Goal: Find specific page/section: Find specific page/section

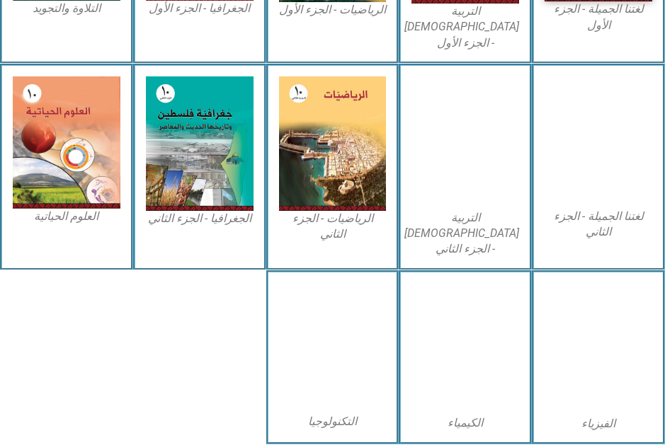
scroll to position [572, 0]
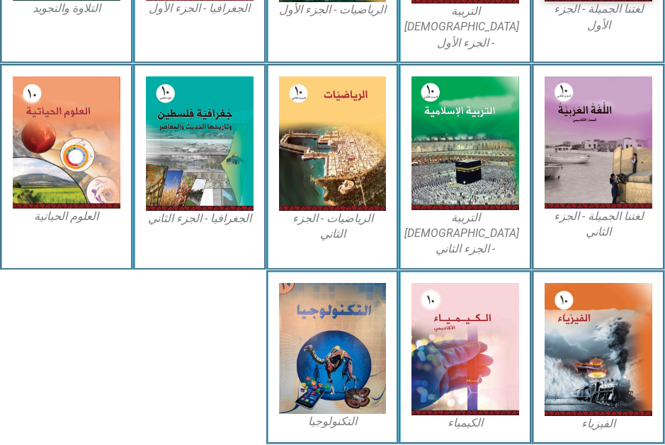
click at [38, 144] on img at bounding box center [67, 142] width 108 height 133
click at [106, 120] on img at bounding box center [67, 142] width 108 height 133
click at [51, 134] on img at bounding box center [67, 142] width 108 height 133
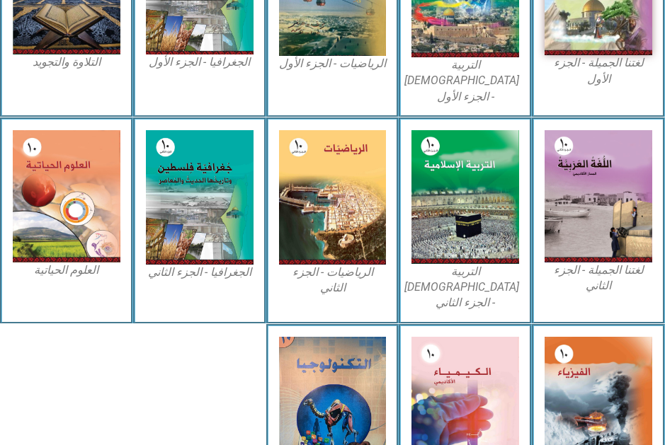
scroll to position [508, 0]
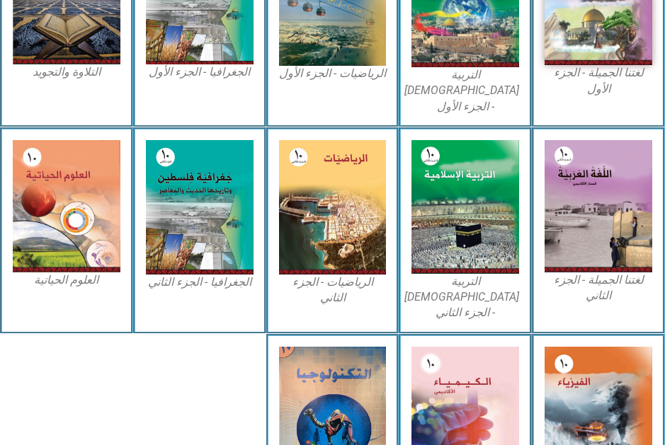
click at [56, 190] on img at bounding box center [67, 206] width 108 height 133
click at [69, 261] on img at bounding box center [67, 206] width 108 height 133
click at [31, 261] on img at bounding box center [67, 206] width 108 height 133
click at [119, 235] on img at bounding box center [67, 206] width 108 height 133
click at [96, 241] on img at bounding box center [67, 206] width 108 height 133
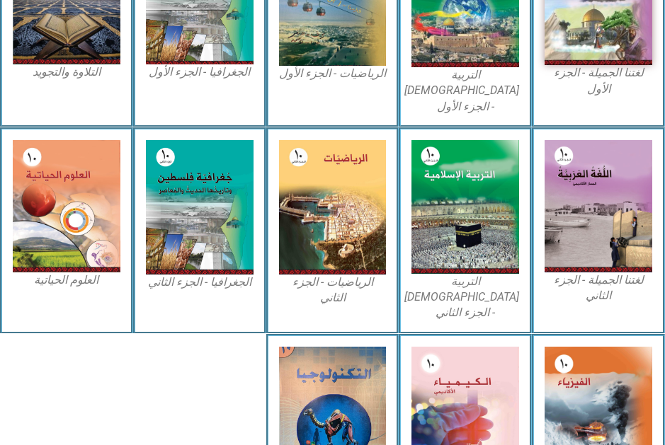
click at [94, 254] on img at bounding box center [67, 206] width 108 height 133
click at [90, 278] on div "العلوم الحياتية" at bounding box center [66, 230] width 133 height 207
click at [85, 273] on figcaption "العلوم الحياتية" at bounding box center [67, 281] width 108 height 16
click at [79, 253] on img at bounding box center [67, 206] width 108 height 133
click at [71, 244] on img at bounding box center [67, 206] width 108 height 133
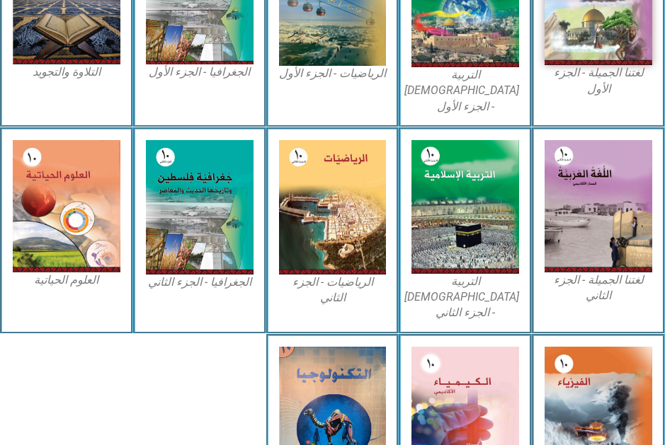
click at [59, 233] on img at bounding box center [67, 206] width 108 height 133
click at [50, 225] on img at bounding box center [67, 206] width 108 height 133
click at [14, 297] on div "العلوم الحياتية" at bounding box center [66, 230] width 133 height 207
click at [111, 244] on img at bounding box center [67, 206] width 108 height 133
click at [84, 222] on img at bounding box center [67, 206] width 108 height 133
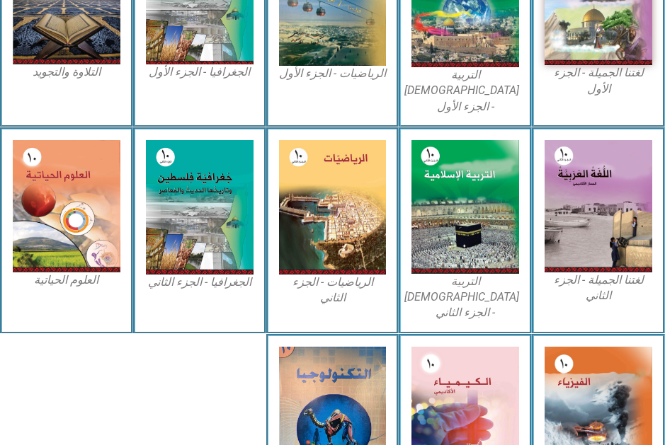
click at [62, 255] on img at bounding box center [67, 206] width 108 height 133
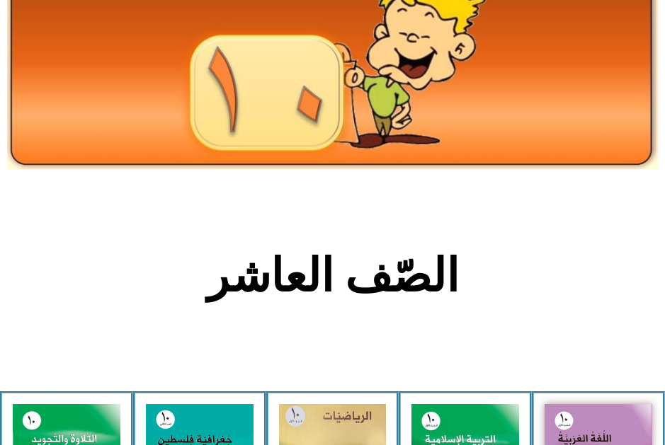
scroll to position [0, 0]
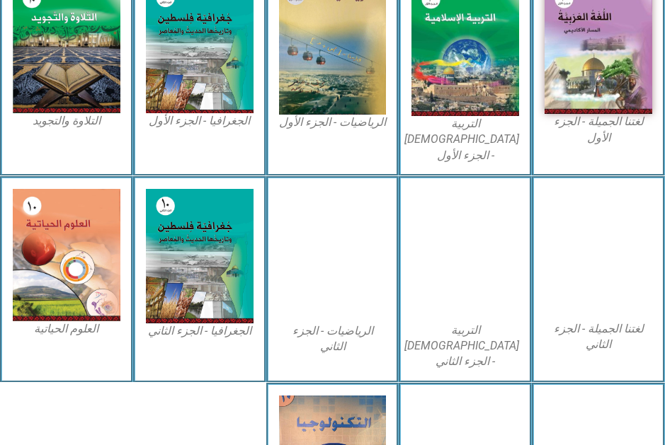
scroll to position [460, 0]
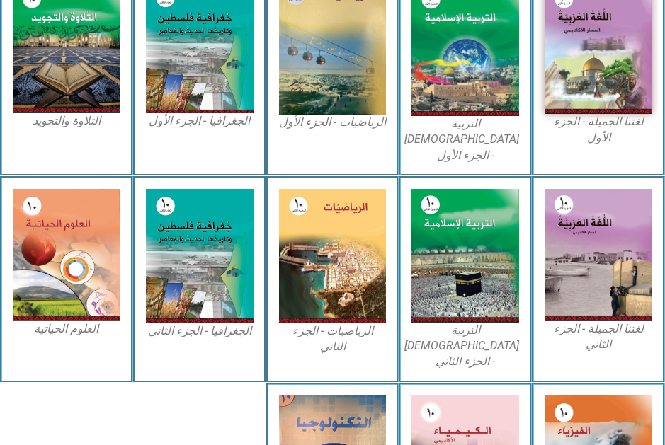
click at [87, 300] on img at bounding box center [67, 255] width 108 height 133
click at [86, 309] on img at bounding box center [67, 255] width 108 height 133
click at [85, 321] on figcaption "العلوم الحياتية" at bounding box center [67, 329] width 108 height 16
click at [86, 321] on figcaption "العلوم الحياتية" at bounding box center [67, 329] width 108 height 16
click at [87, 321] on figcaption "العلوم الحياتية" at bounding box center [67, 329] width 108 height 16
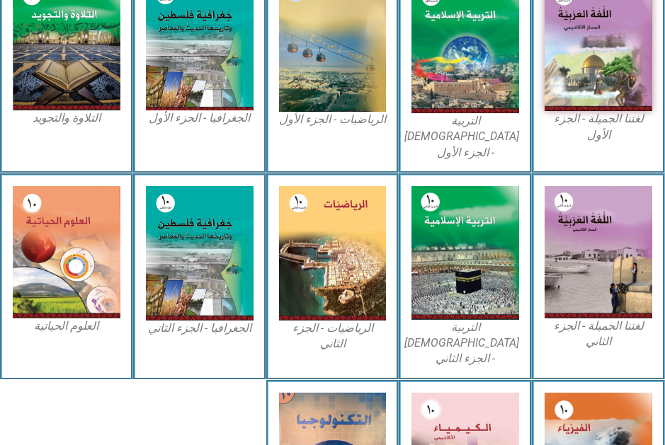
scroll to position [462, 0]
click at [78, 283] on img at bounding box center [67, 252] width 108 height 133
click at [83, 277] on img at bounding box center [67, 252] width 108 height 133
click at [81, 278] on img at bounding box center [67, 252] width 108 height 133
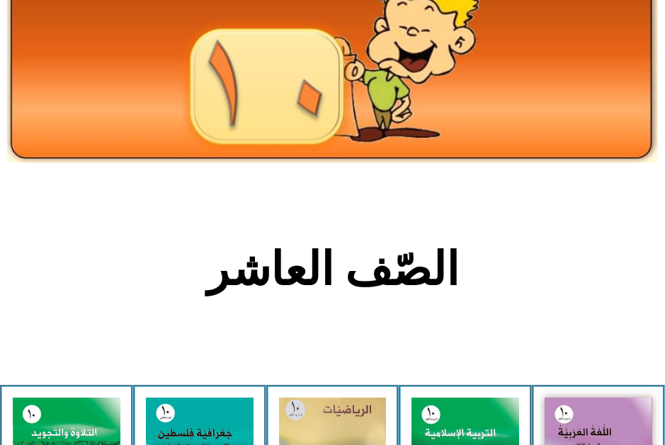
scroll to position [0, 0]
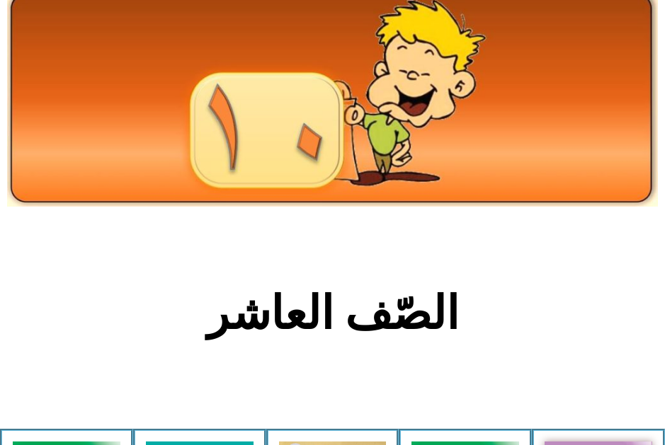
click at [582, 111] on img at bounding box center [332, 98] width 651 height 218
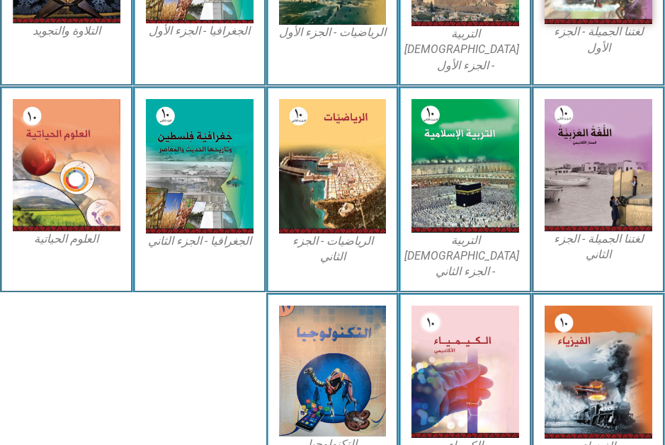
scroll to position [549, 0]
click at [344, 403] on img at bounding box center [333, 371] width 108 height 131
click at [358, 419] on div "التكنولوجيا" at bounding box center [332, 380] width 133 height 174
click at [348, 391] on img at bounding box center [333, 371] width 108 height 131
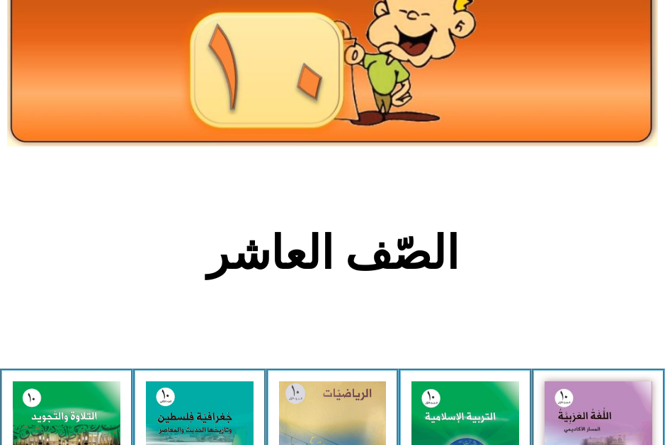
scroll to position [0, 0]
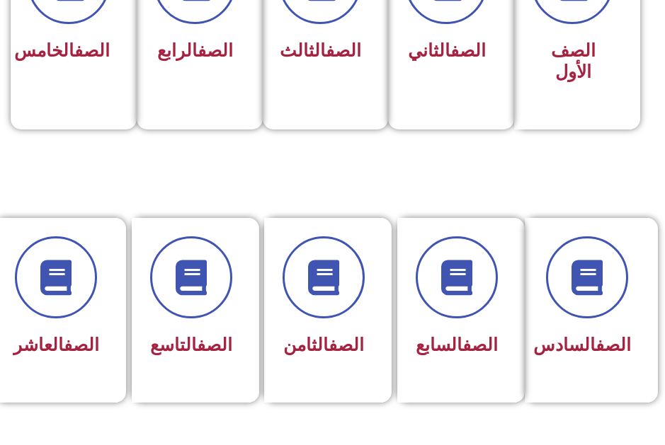
scroll to position [441, 0]
click at [112, 334] on div "الصف العاشر" at bounding box center [56, 310] width 122 height 185
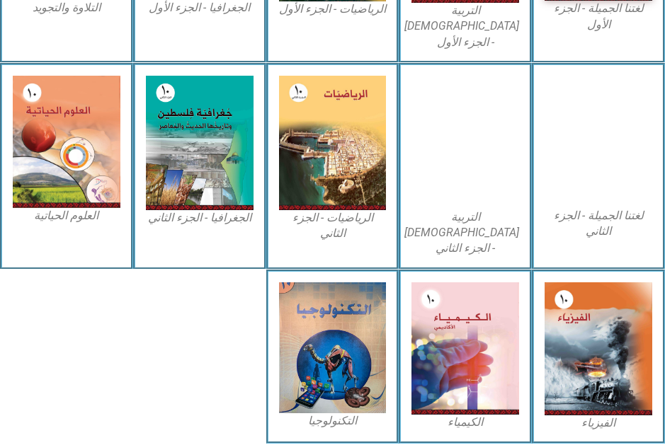
scroll to position [572, 0]
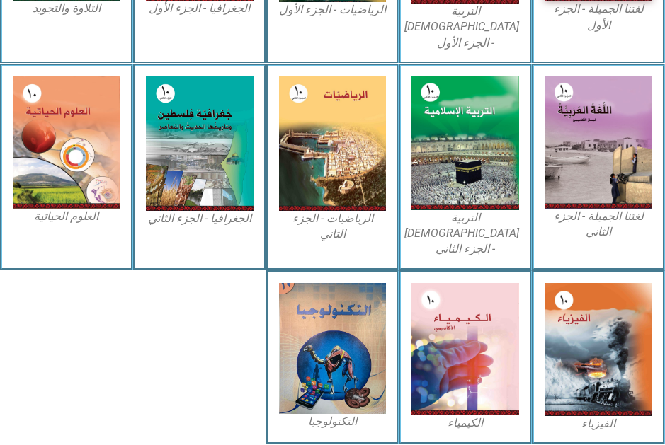
click at [328, 361] on img at bounding box center [333, 348] width 108 height 131
click at [330, 414] on figcaption "التكنولوجيا" at bounding box center [333, 422] width 108 height 16
click at [320, 414] on figcaption "التكنولوجيا" at bounding box center [333, 422] width 108 height 16
click at [311, 354] on img at bounding box center [333, 348] width 108 height 131
click at [320, 375] on img at bounding box center [333, 348] width 108 height 131
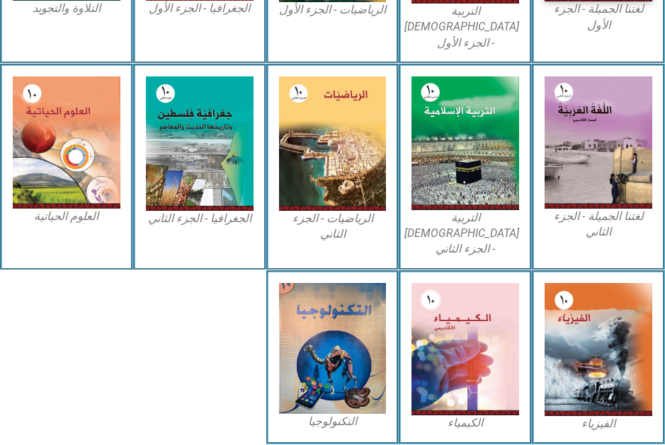
click at [320, 367] on img at bounding box center [333, 348] width 108 height 131
click at [314, 380] on img at bounding box center [333, 348] width 108 height 131
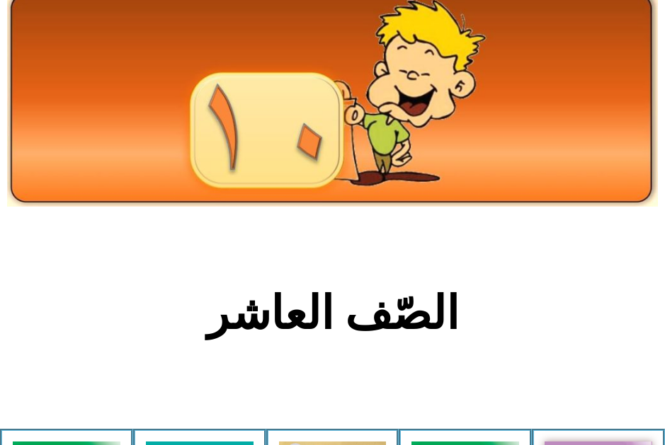
scroll to position [598, 0]
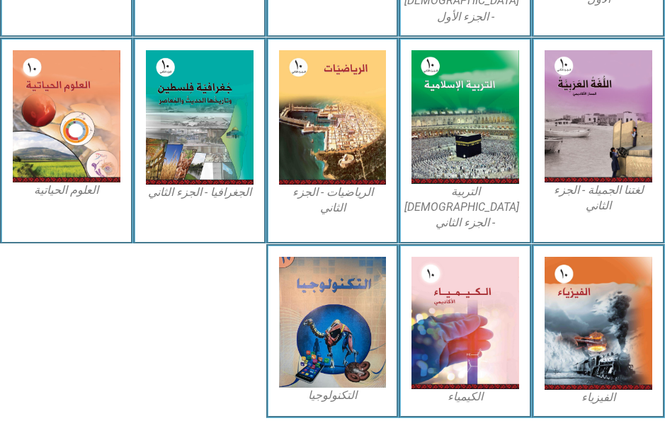
click at [55, 183] on figcaption "العلوم الحياتية" at bounding box center [67, 191] width 108 height 16
click at [74, 158] on img at bounding box center [67, 116] width 108 height 133
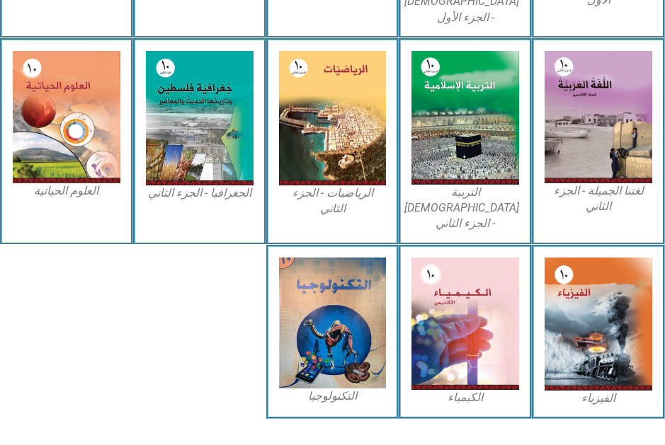
click at [72, 152] on img at bounding box center [67, 117] width 108 height 133
click at [89, 152] on img at bounding box center [67, 117] width 108 height 133
click at [97, 131] on img at bounding box center [67, 117] width 108 height 133
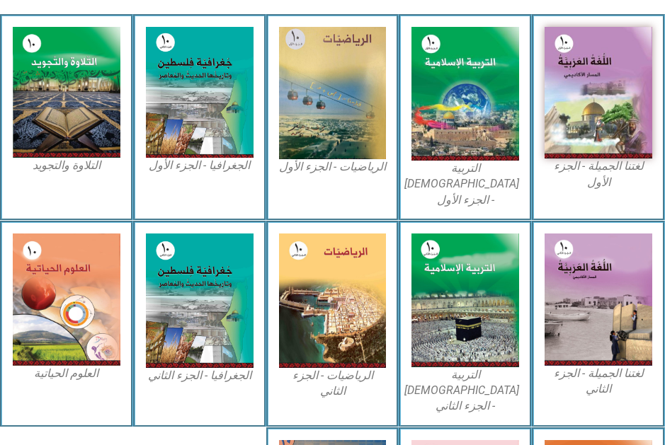
scroll to position [413, 0]
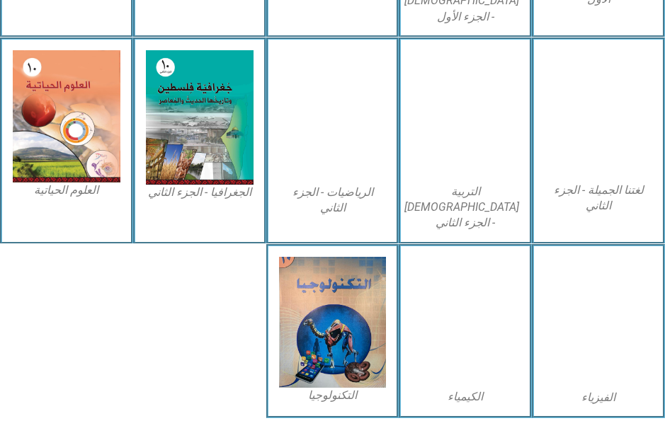
scroll to position [598, 0]
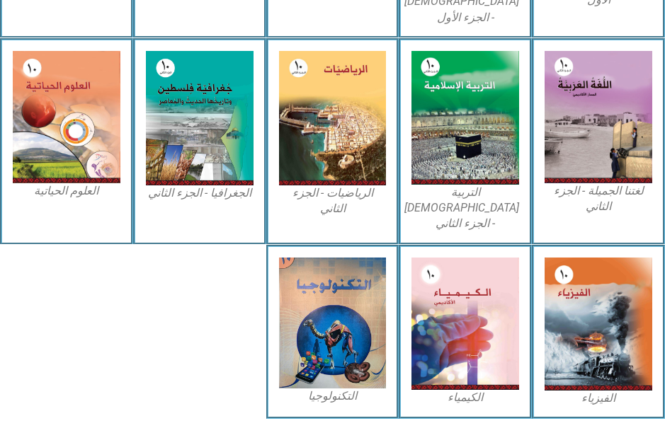
click at [26, 110] on img at bounding box center [67, 117] width 108 height 133
click at [21, 93] on img at bounding box center [67, 117] width 108 height 133
click at [73, 161] on img at bounding box center [67, 117] width 108 height 133
click at [74, 169] on img at bounding box center [67, 117] width 108 height 133
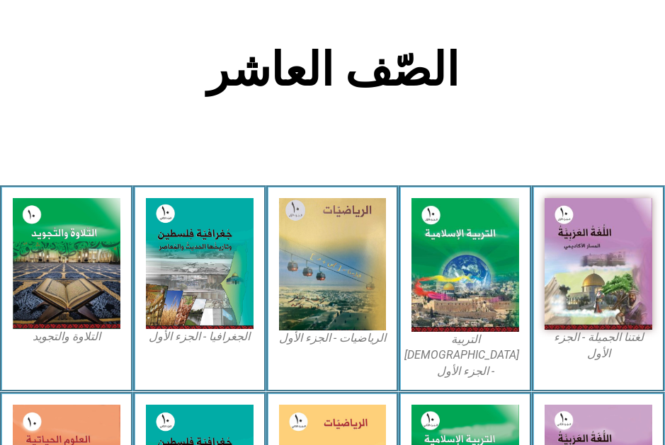
scroll to position [244, 0]
click at [576, 246] on img at bounding box center [598, 264] width 108 height 132
click at [464, 263] on img at bounding box center [465, 265] width 108 height 134
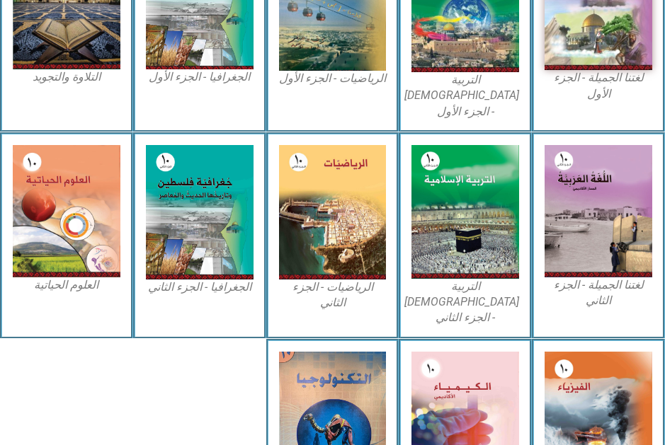
scroll to position [503, 0]
click at [320, 352] on img at bounding box center [333, 417] width 108 height 131
click at [323, 352] on img at bounding box center [333, 417] width 108 height 131
click at [360, 391] on img at bounding box center [333, 417] width 108 height 131
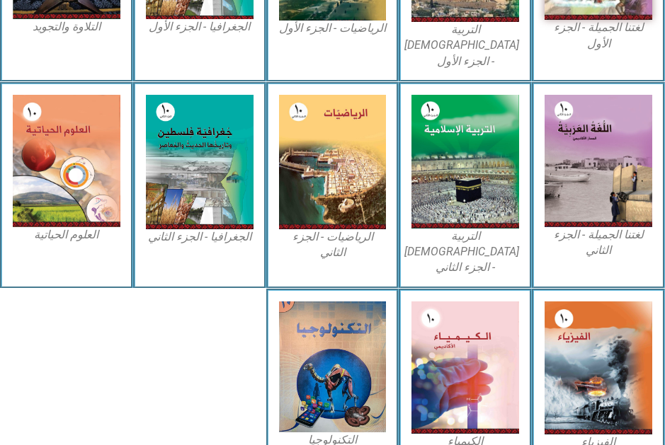
scroll to position [554, 0]
click at [366, 381] on img at bounding box center [333, 367] width 108 height 131
click at [289, 377] on img at bounding box center [333, 367] width 108 height 131
click at [320, 378] on img at bounding box center [333, 367] width 108 height 131
click at [469, 392] on img at bounding box center [465, 368] width 108 height 132
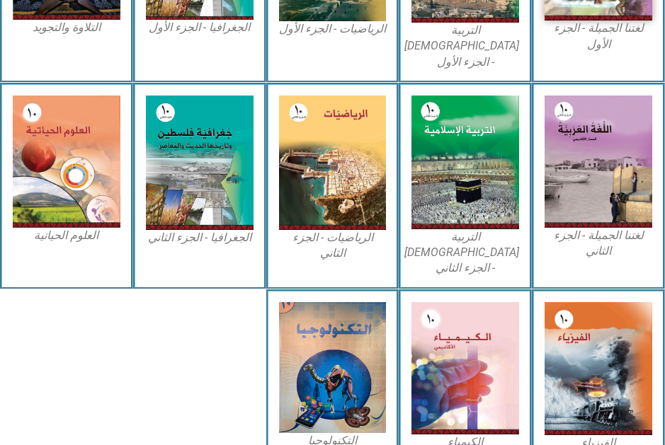
click at [477, 395] on img at bounding box center [465, 368] width 108 height 132
click at [480, 391] on img at bounding box center [465, 368] width 108 height 132
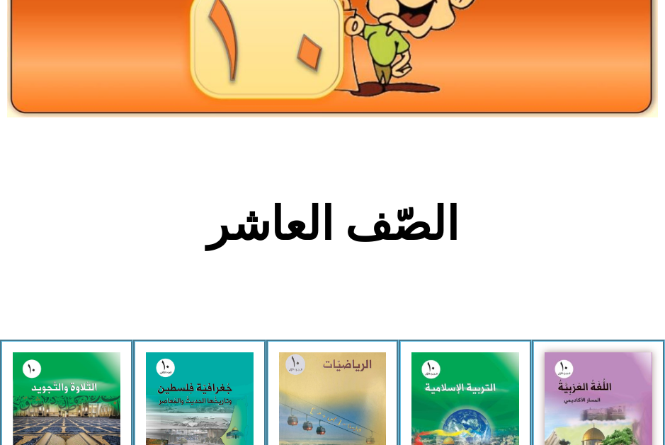
scroll to position [0, 0]
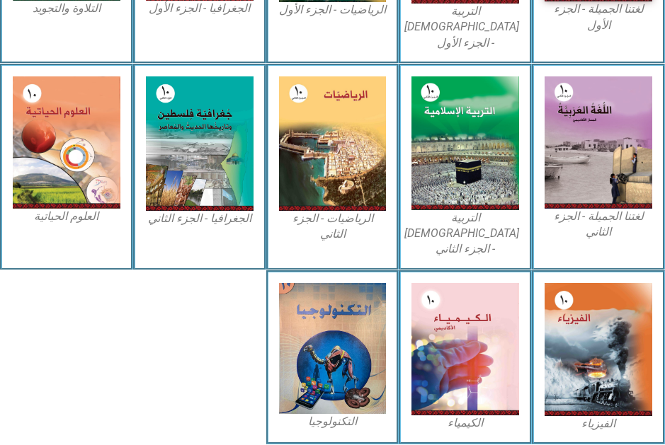
click at [329, 317] on div "التكنولوجيا" at bounding box center [332, 357] width 133 height 174
click at [321, 315] on div "التكنولوجيا" at bounding box center [332, 357] width 133 height 174
click at [331, 310] on div "التكنولوجيا" at bounding box center [332, 357] width 133 height 174
click at [342, 286] on div "التكنولوجيا" at bounding box center [332, 357] width 133 height 174
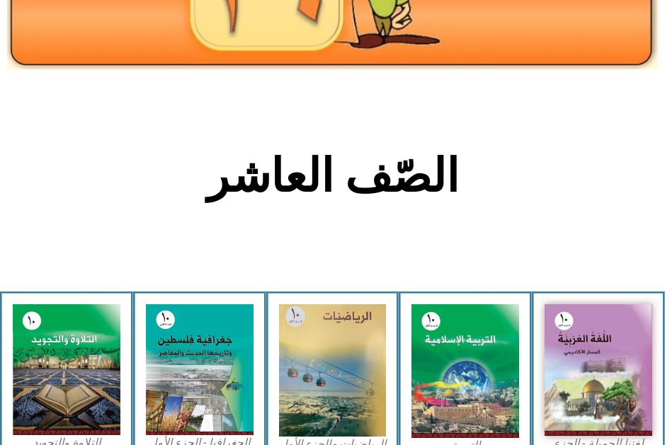
scroll to position [137, 0]
click at [341, 310] on img at bounding box center [333, 370] width 108 height 133
click at [343, 317] on img at bounding box center [333, 370] width 108 height 133
click at [602, 365] on img at bounding box center [598, 370] width 108 height 132
click at [598, 355] on img at bounding box center [598, 370] width 108 height 132
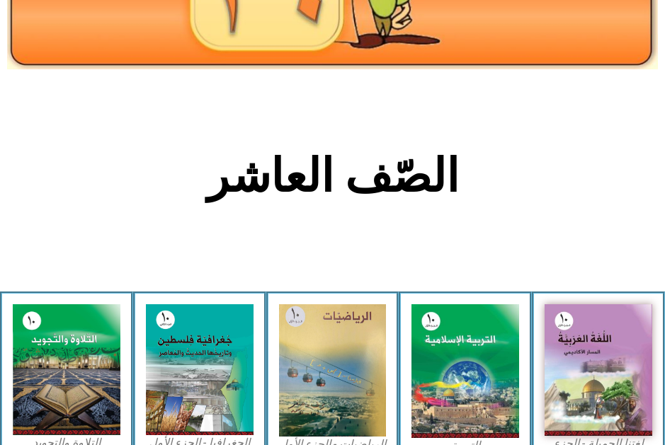
click at [598, 359] on img at bounding box center [598, 370] width 108 height 132
click at [602, 363] on img at bounding box center [598, 370] width 108 height 132
click at [601, 367] on img at bounding box center [598, 370] width 108 height 132
click at [600, 378] on img at bounding box center [598, 370] width 108 height 132
click at [595, 375] on img at bounding box center [598, 370] width 108 height 132
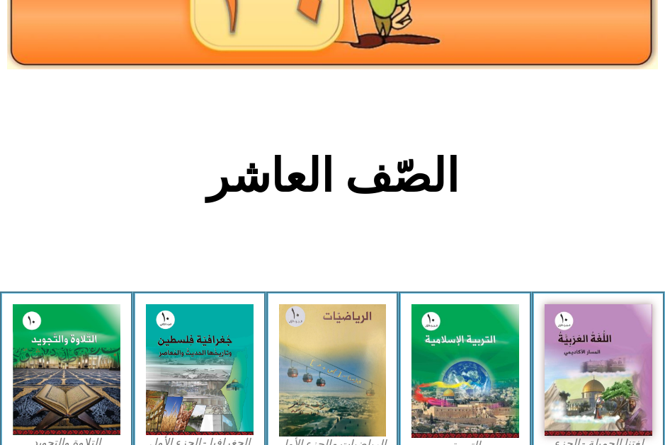
click at [592, 379] on img at bounding box center [598, 370] width 108 height 132
click at [592, 386] on img at bounding box center [598, 370] width 108 height 132
click at [576, 387] on img at bounding box center [598, 370] width 108 height 132
click at [583, 387] on img at bounding box center [598, 370] width 108 height 132
click at [586, 382] on img at bounding box center [598, 370] width 108 height 132
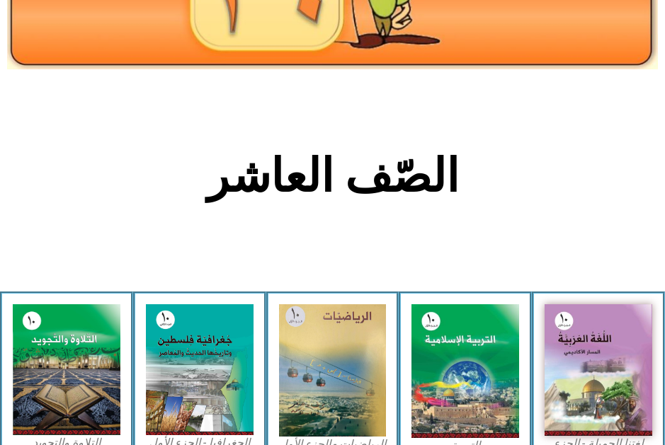
click at [598, 352] on img at bounding box center [598, 370] width 108 height 132
click at [599, 360] on img at bounding box center [598, 370] width 108 height 132
click at [604, 365] on img at bounding box center [598, 370] width 108 height 132
click at [597, 370] on img at bounding box center [598, 370] width 108 height 132
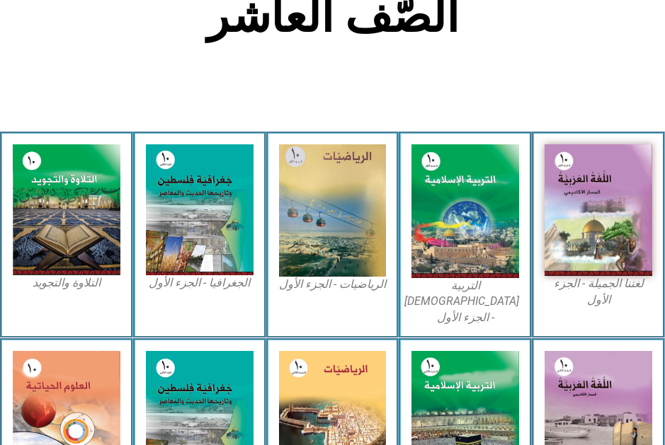
scroll to position [297, 0]
click at [511, 290] on figcaption "التربية [DEMOGRAPHIC_DATA] - الجزء الأول" at bounding box center [465, 301] width 108 height 47
click at [455, 246] on img at bounding box center [465, 211] width 108 height 134
click at [455, 241] on img at bounding box center [465, 211] width 108 height 134
click at [462, 246] on img at bounding box center [465, 211] width 108 height 134
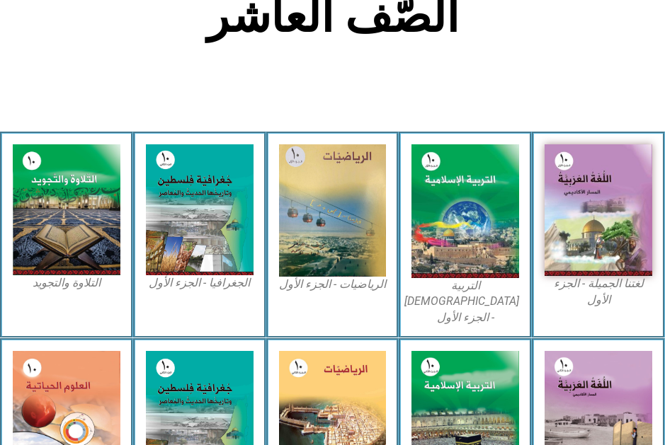
click at [354, 241] on img at bounding box center [333, 210] width 108 height 133
click at [376, 246] on img at bounding box center [333, 210] width 108 height 133
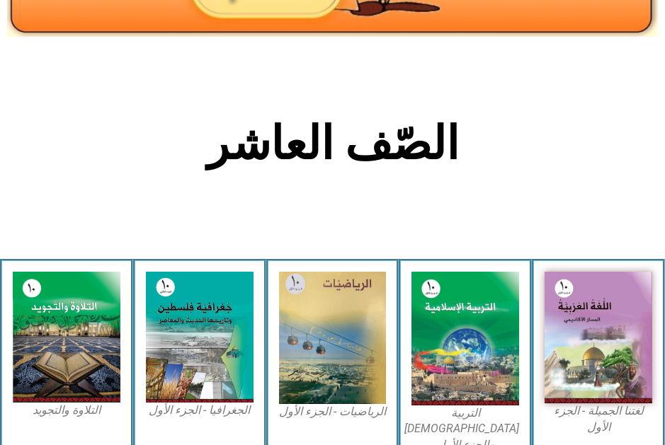
scroll to position [0, 0]
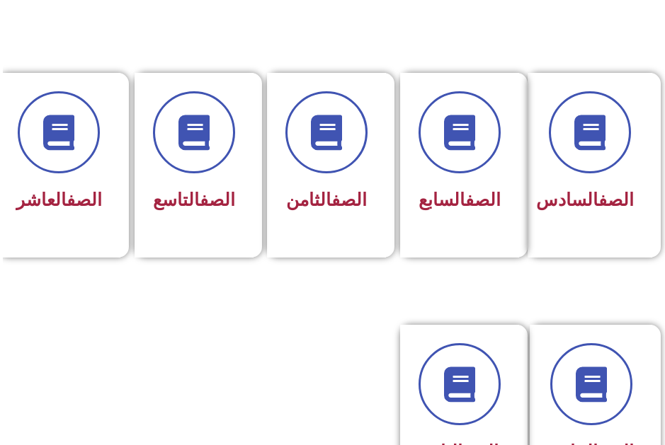
scroll to position [587, 0]
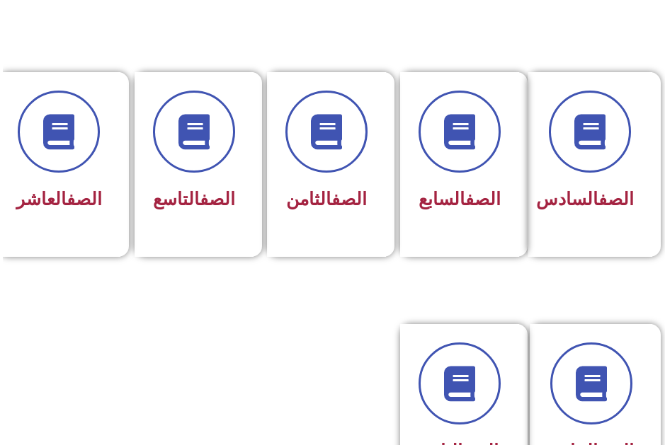
click at [56, 142] on icon at bounding box center [55, 131] width 35 height 35
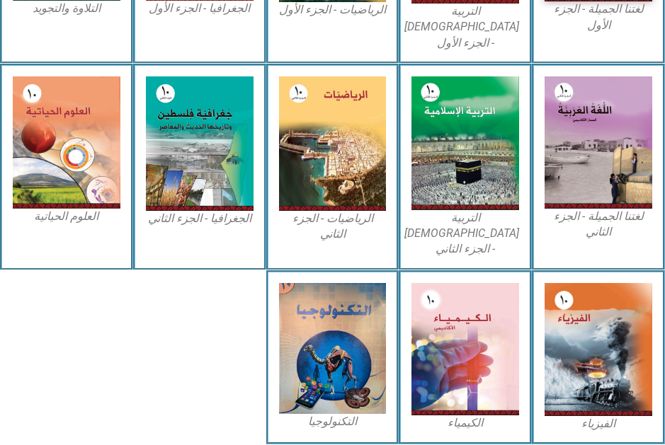
click at [314, 360] on img at bounding box center [333, 348] width 108 height 131
click at [340, 397] on div "التكنولوجيا" at bounding box center [332, 357] width 133 height 174
click at [341, 414] on figcaption "التكنولوجيا" at bounding box center [333, 422] width 108 height 16
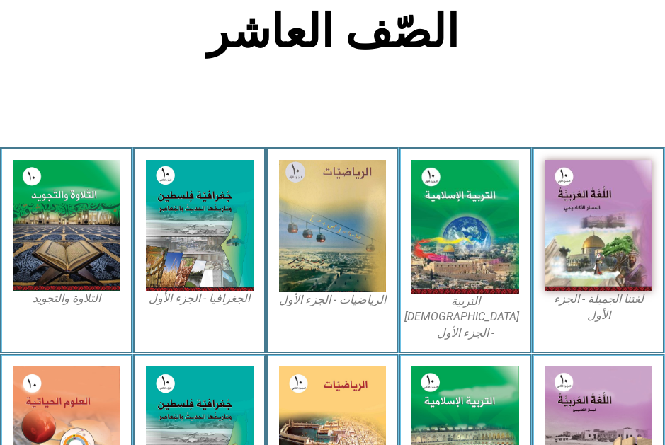
click at [449, 178] on img at bounding box center [465, 227] width 108 height 134
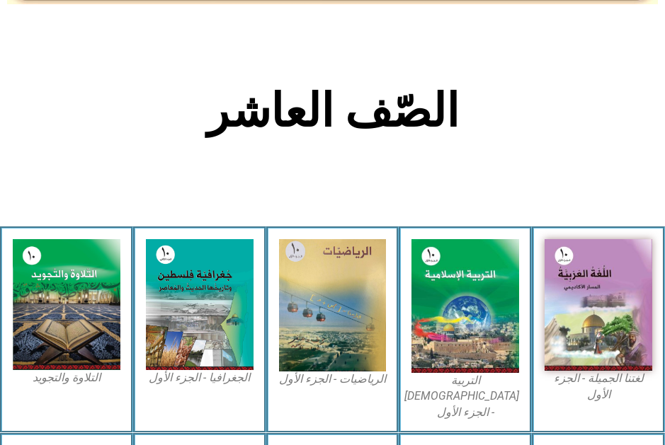
scroll to position [0, 0]
